Goal: Information Seeking & Learning: Learn about a topic

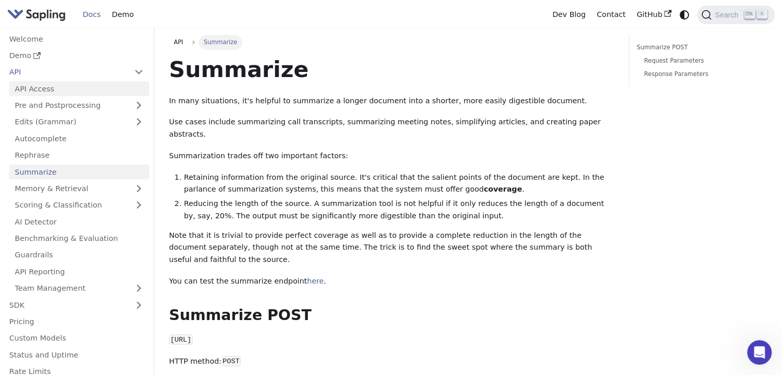
click at [27, 93] on link "API Access" at bounding box center [79, 88] width 140 height 15
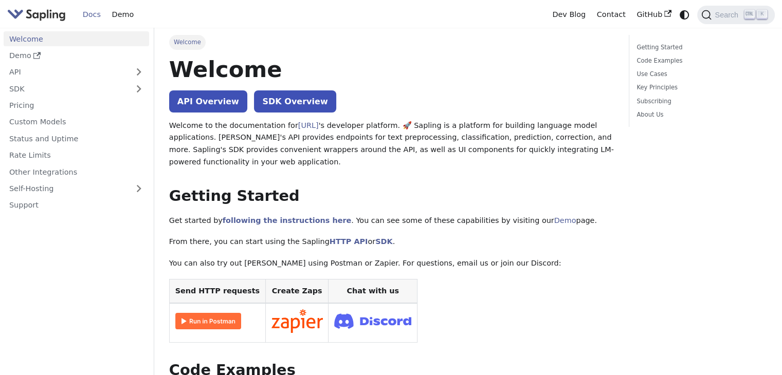
drag, startPoint x: 395, startPoint y: 243, endPoint x: 500, endPoint y: 225, distance: 106.5
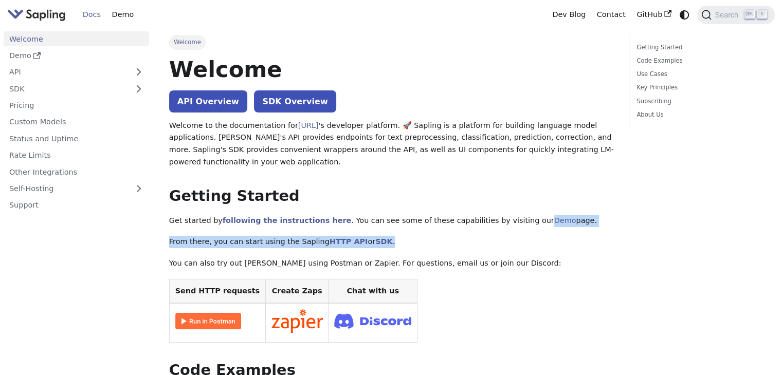
click at [431, 245] on p "From there, you can start using the Sapling HTTP API or SDK ." at bounding box center [391, 242] width 445 height 12
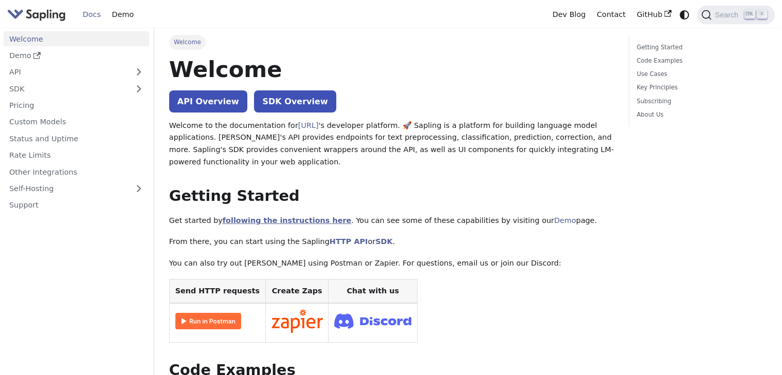
click at [284, 222] on link "following the instructions here" at bounding box center [287, 220] width 129 height 8
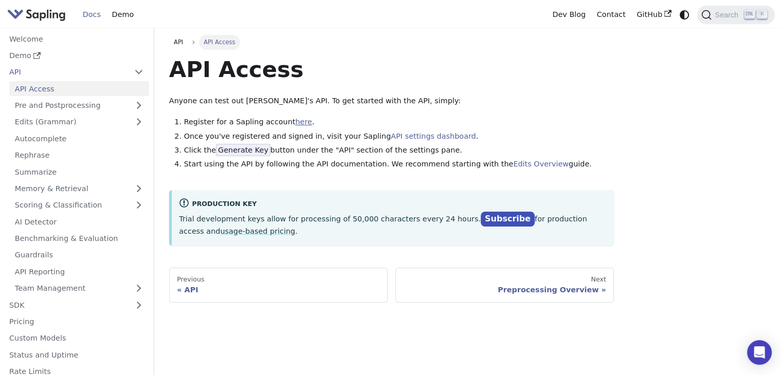
click at [295, 124] on link "here" at bounding box center [303, 122] width 16 height 8
click at [513, 163] on link "Edits Overview" at bounding box center [541, 164] width 56 height 8
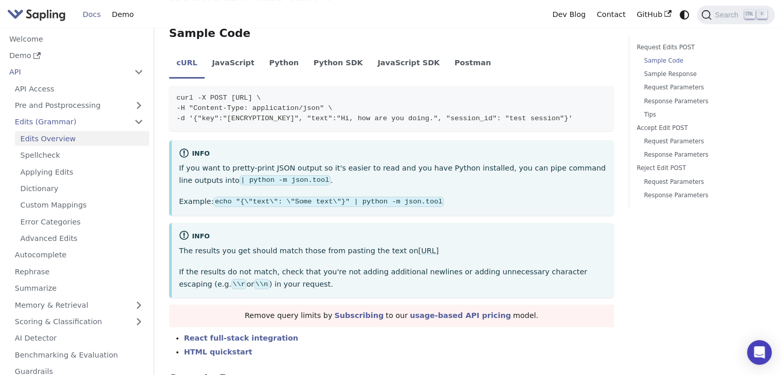
scroll to position [246, 0]
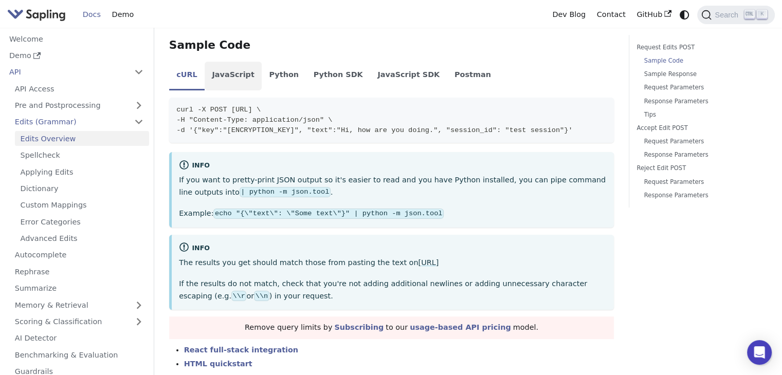
click at [227, 80] on li "JavaScript" at bounding box center [233, 76] width 57 height 29
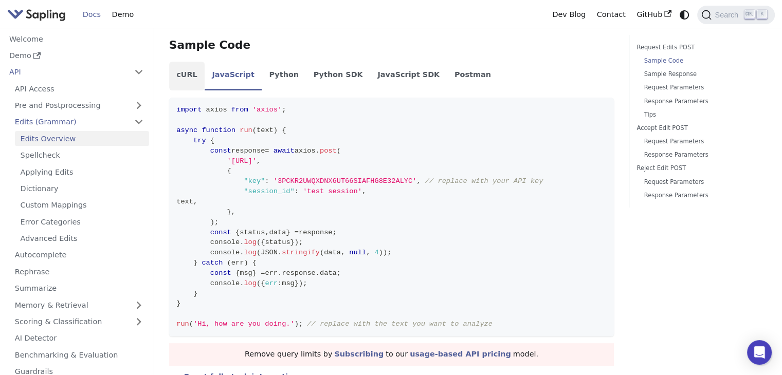
click at [189, 71] on li "cURL" at bounding box center [186, 76] width 35 height 29
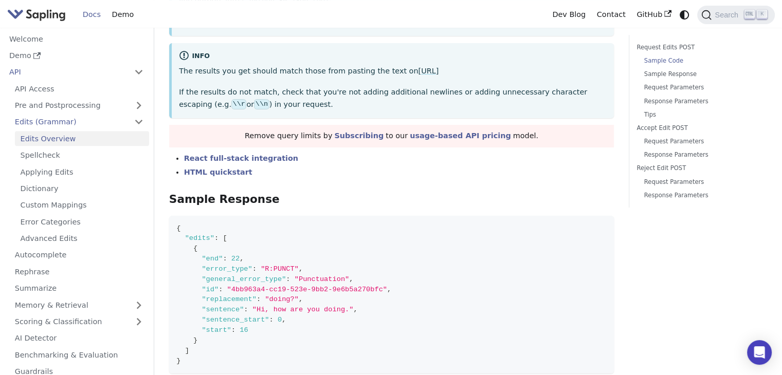
scroll to position [461, 0]
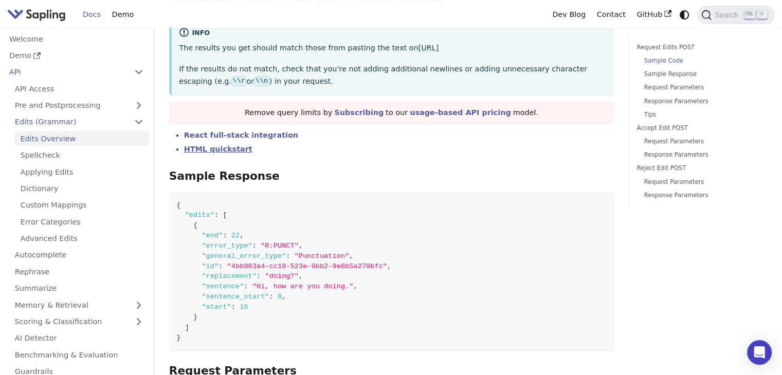
click at [211, 153] on link "HTML quickstart" at bounding box center [218, 149] width 68 height 8
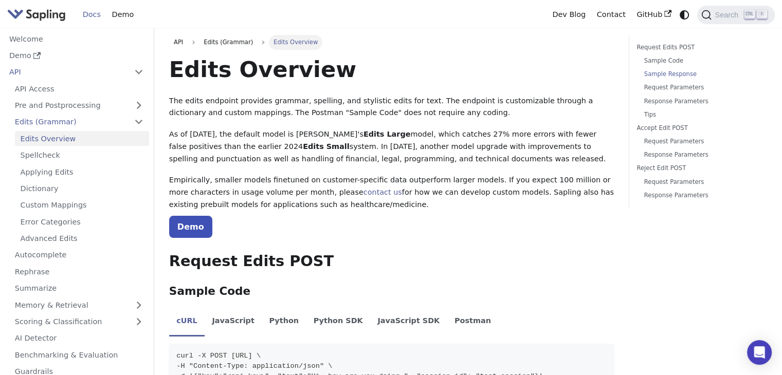
scroll to position [461, 0]
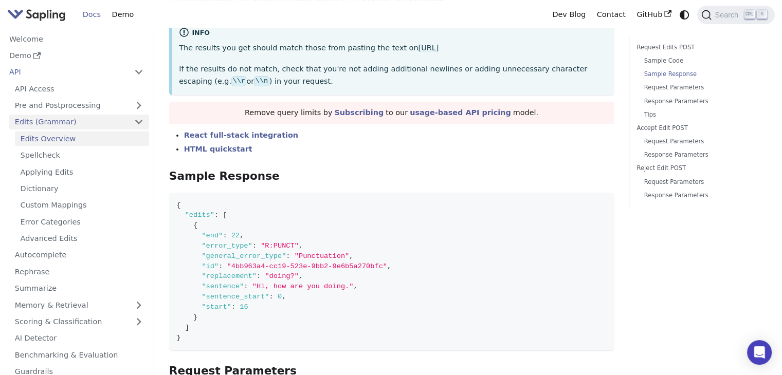
click at [133, 124] on link "Edits (Grammar)" at bounding box center [79, 122] width 140 height 15
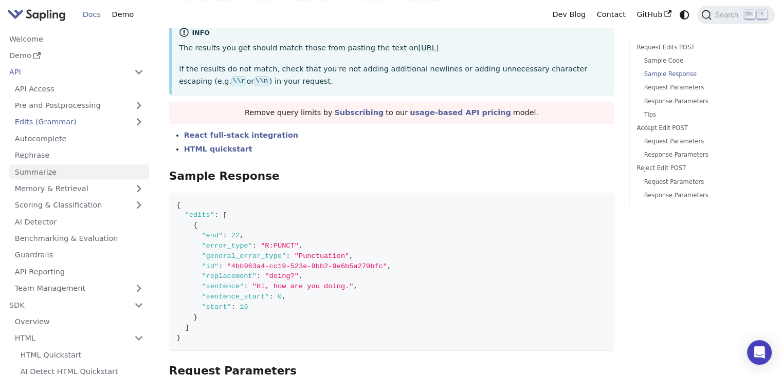
click at [34, 175] on link "Summarize" at bounding box center [79, 172] width 140 height 15
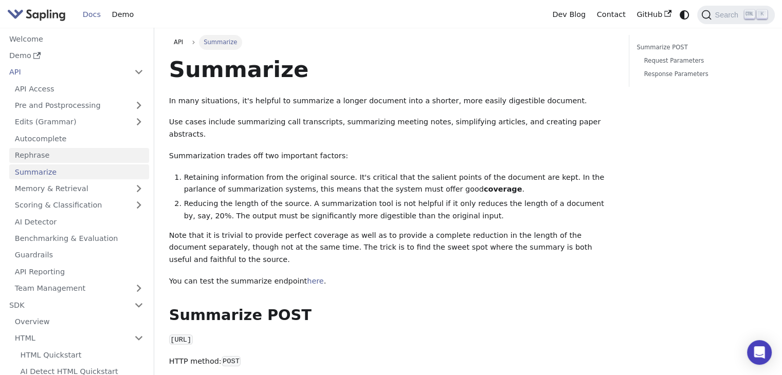
click at [43, 160] on link "Rephrase" at bounding box center [79, 155] width 140 height 15
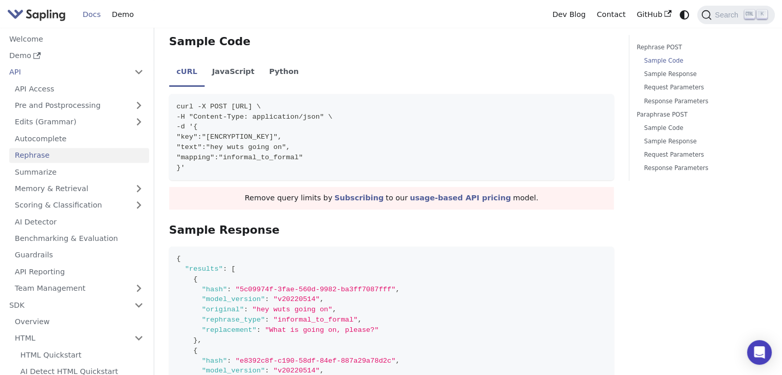
scroll to position [433, 0]
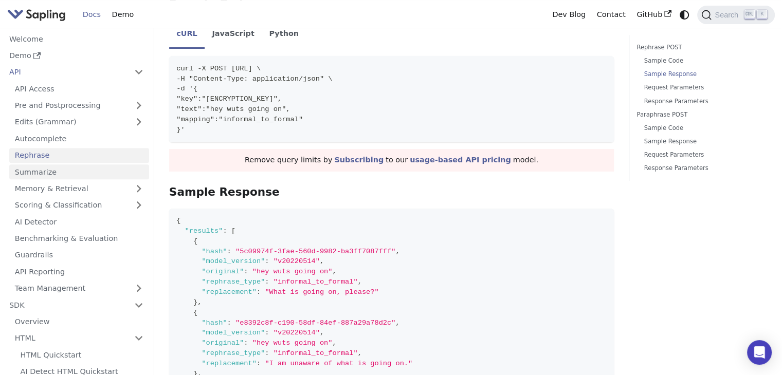
click at [45, 170] on link "Summarize" at bounding box center [79, 172] width 140 height 15
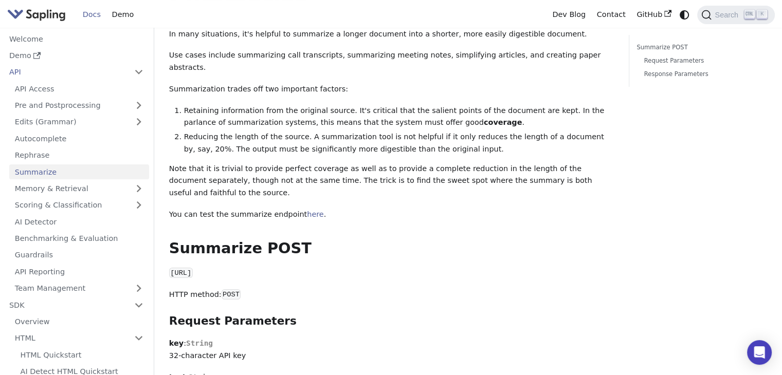
scroll to position [63, 0]
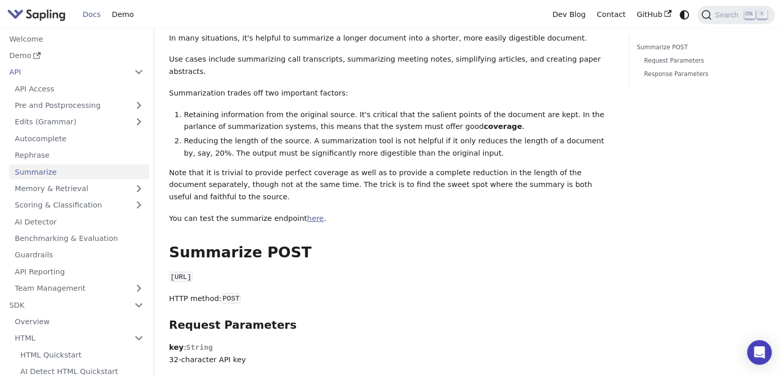
click at [307, 214] on link "here" at bounding box center [315, 218] width 16 height 8
click at [36, 157] on link "Rephrase" at bounding box center [79, 155] width 140 height 15
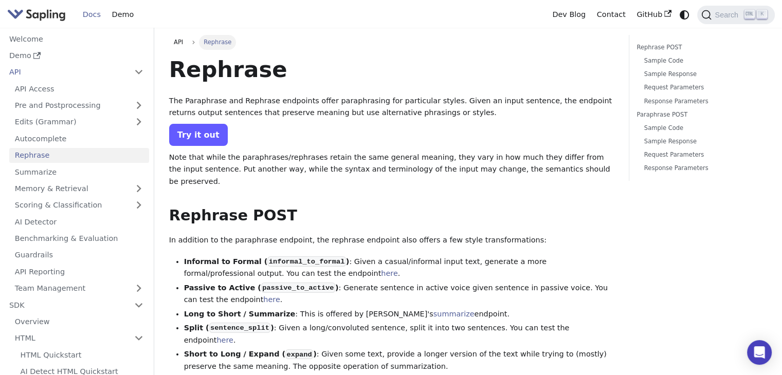
click at [196, 131] on link "Try it out" at bounding box center [198, 135] width 59 height 22
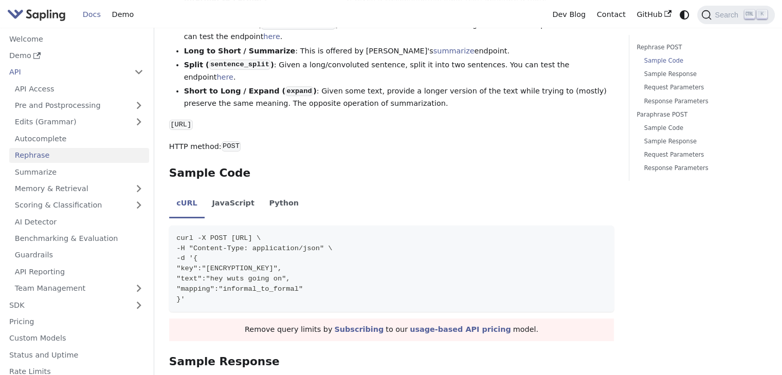
scroll to position [271, 0]
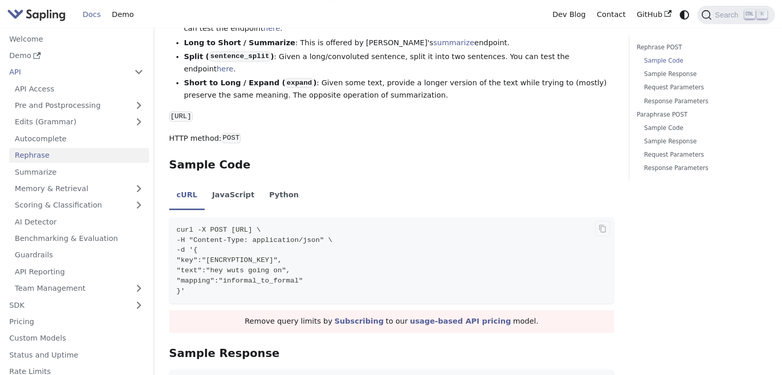
drag, startPoint x: 175, startPoint y: 208, endPoint x: 276, endPoint y: 266, distance: 116.3
click at [276, 266] on code "curl -X POST [URL] \ -H "Content-Type: application/json" \ -d '{ "key":"[ENCRYP…" at bounding box center [391, 260] width 445 height 86
